Goal: Transaction & Acquisition: Subscribe to service/newsletter

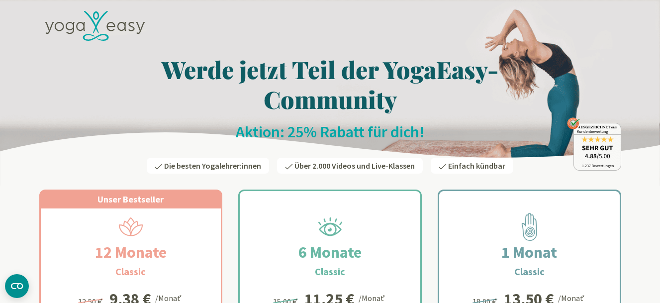
click at [92, 22] on icon at bounding box center [95, 26] width 100 height 30
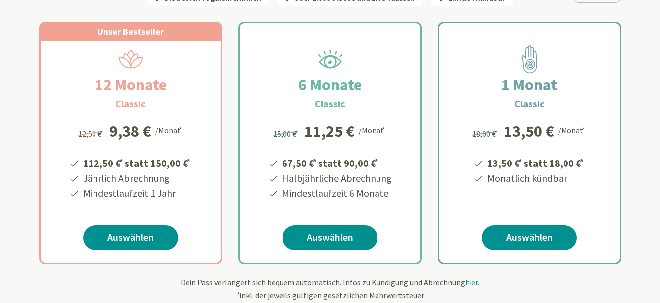
scroll to position [199, 0]
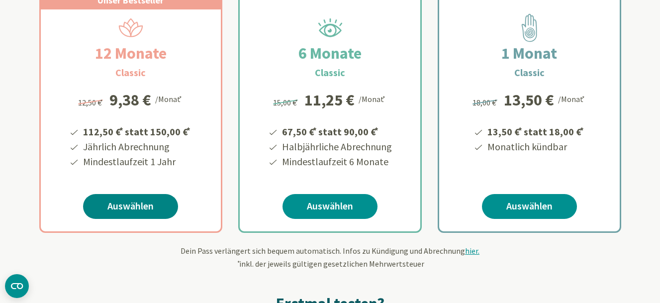
click at [148, 207] on link "Auswählen" at bounding box center [130, 206] width 95 height 25
